Goal: Transaction & Acquisition: Book appointment/travel/reservation

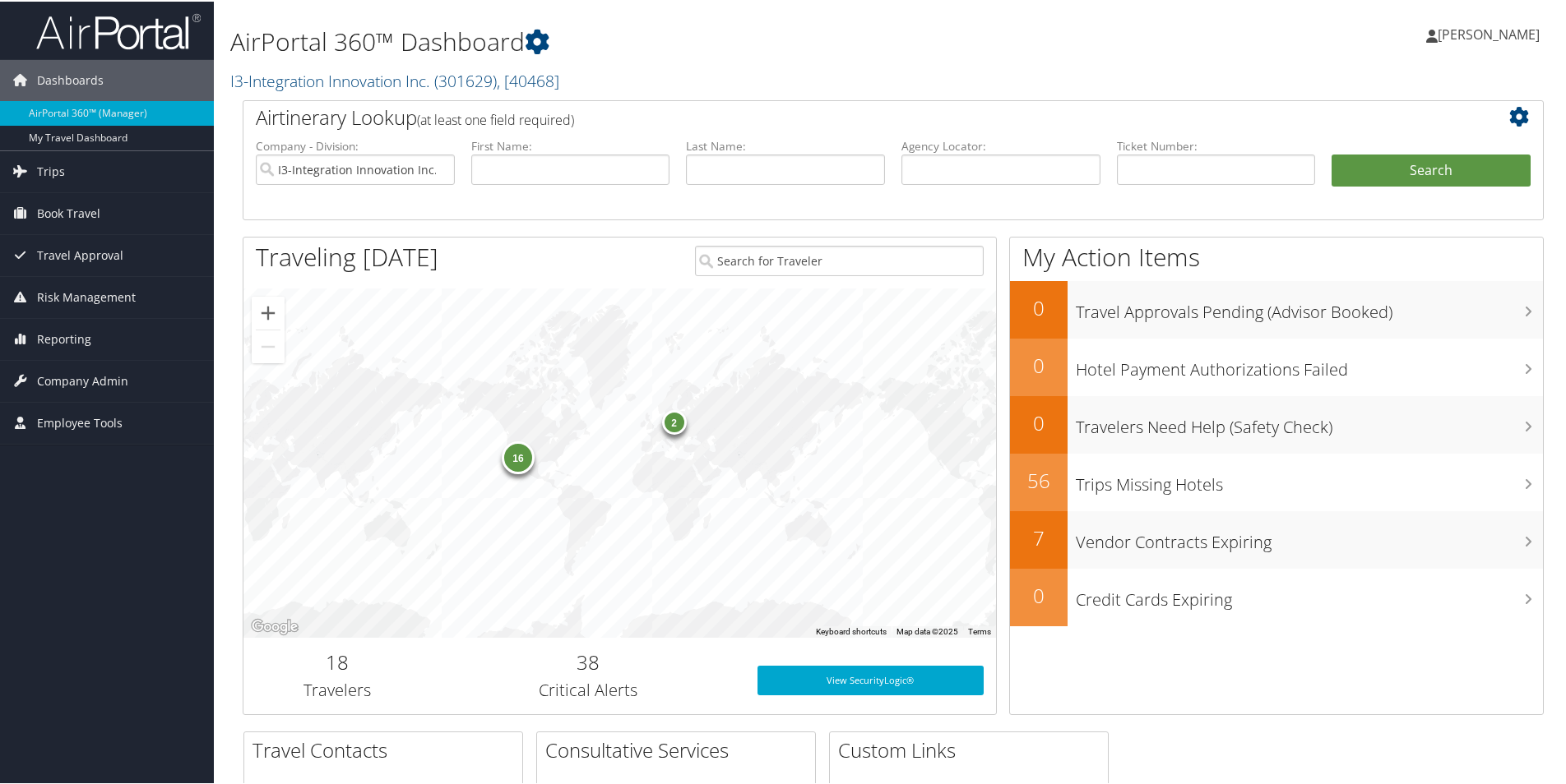
click at [514, 466] on div "16" at bounding box center [518, 455] width 33 height 33
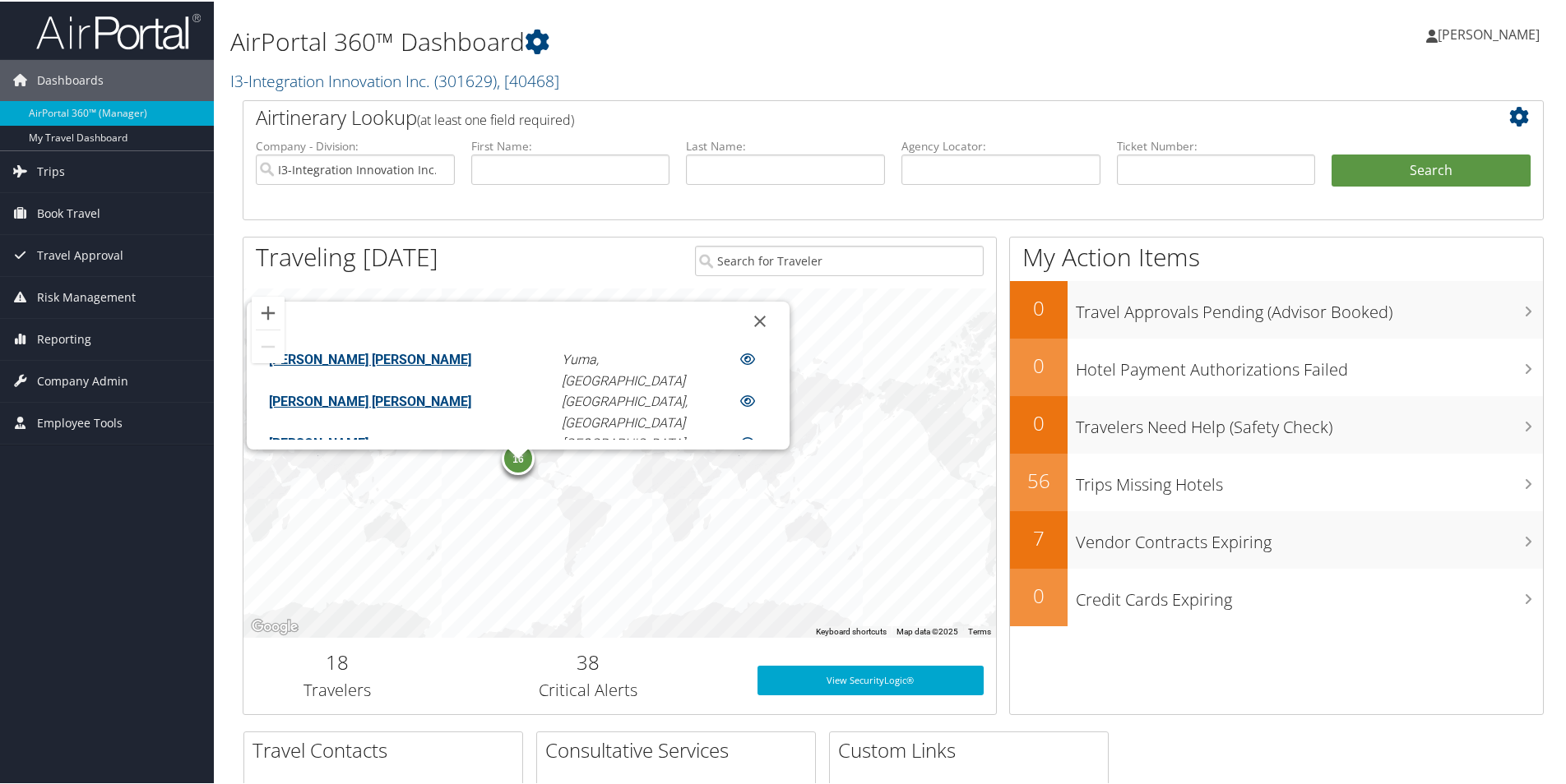
click at [740, 358] on icon at bounding box center [747, 357] width 15 height 13
click at [92, 210] on span "Book Travel" at bounding box center [68, 212] width 63 height 41
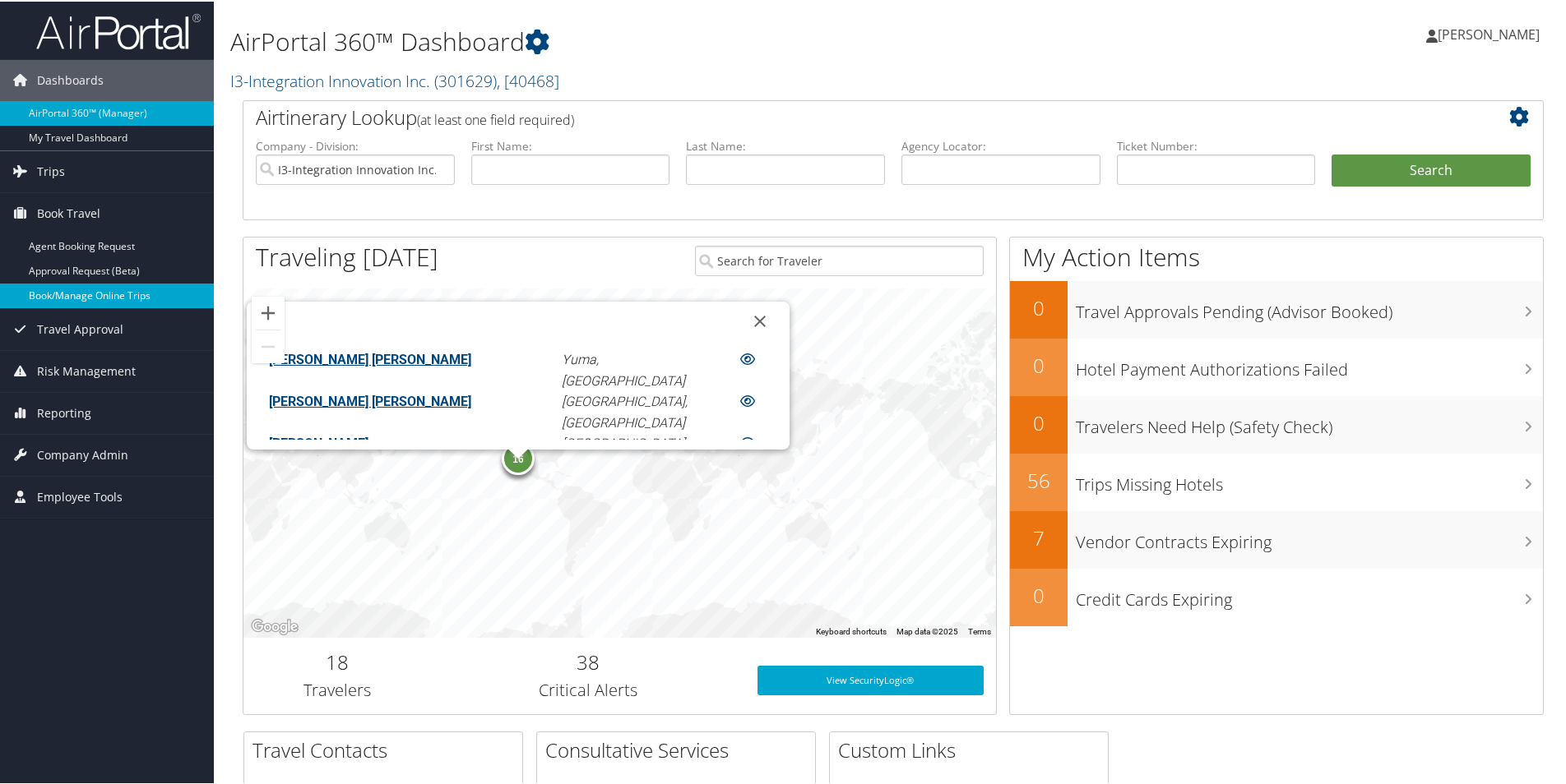
click at [99, 293] on link "Book/Manage Online Trips" at bounding box center [107, 294] width 214 height 25
click at [70, 292] on link "Book/Manage Online Trips" at bounding box center [107, 294] width 214 height 25
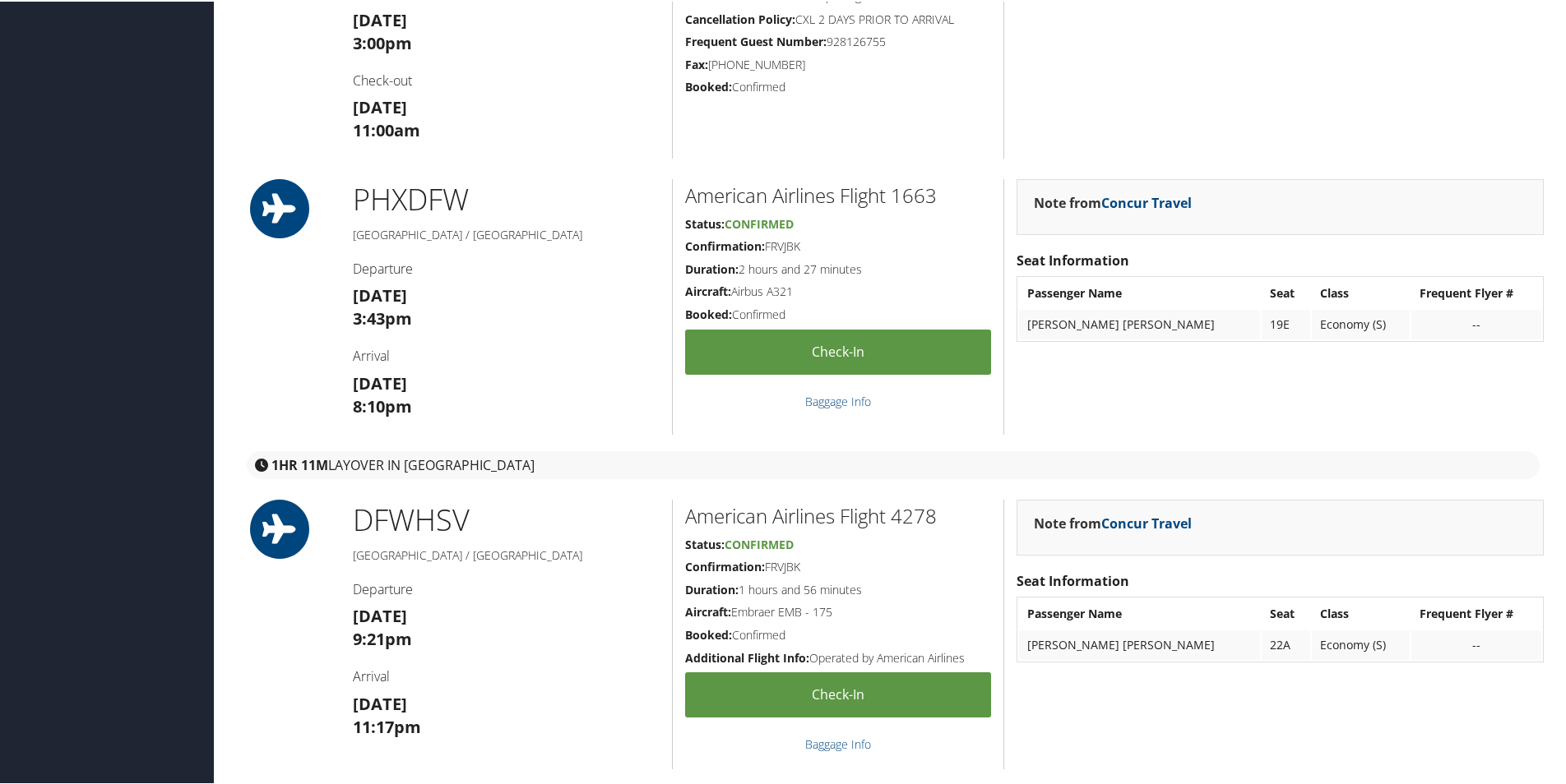
scroll to position [1227, 0]
